Goal: Register for event/course

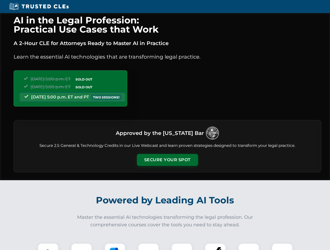
click at [167, 160] on button "Secure Your Spot" at bounding box center [167, 160] width 61 height 12
click at [48, 247] on img at bounding box center [47, 254] width 15 height 15
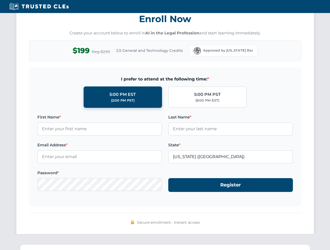
scroll to position [512, 0]
